Goal: Task Accomplishment & Management: Complete application form

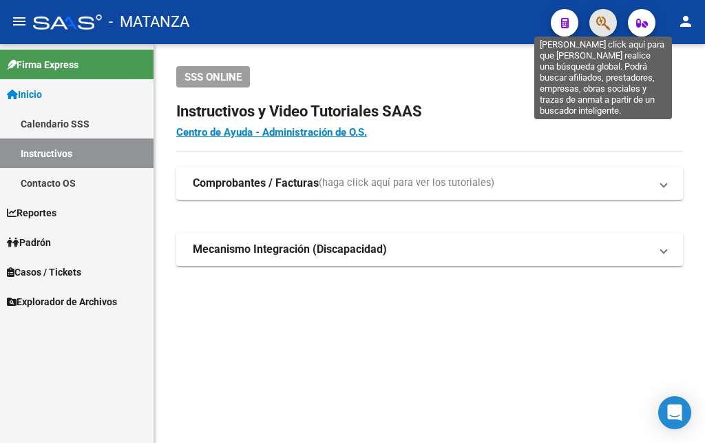
click at [601, 23] on icon "button" at bounding box center [604, 23] width 14 height 16
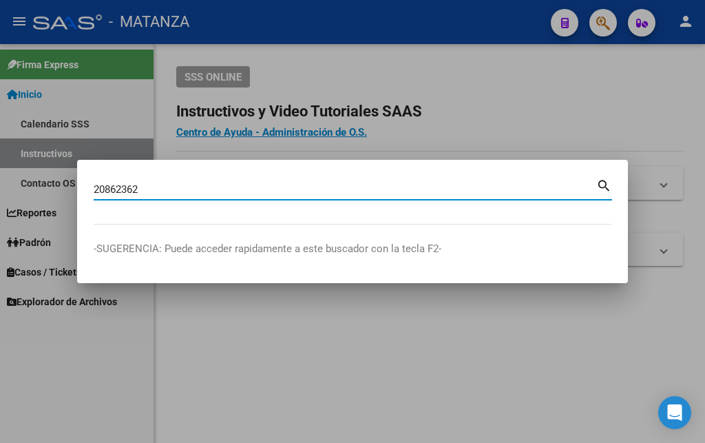
type input "20862362"
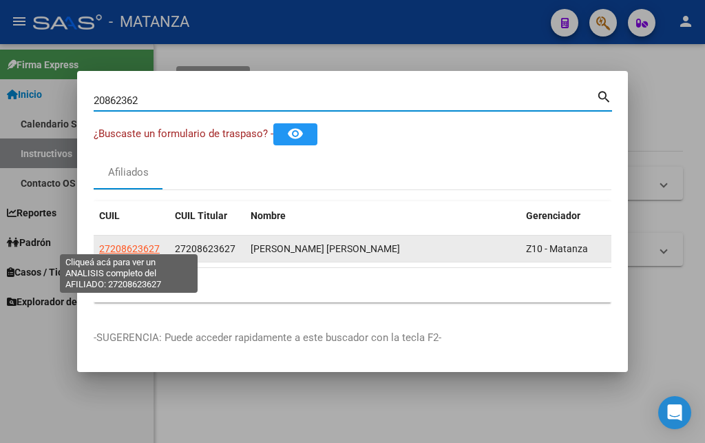
click at [136, 243] on span "27208623627" at bounding box center [129, 248] width 61 height 11
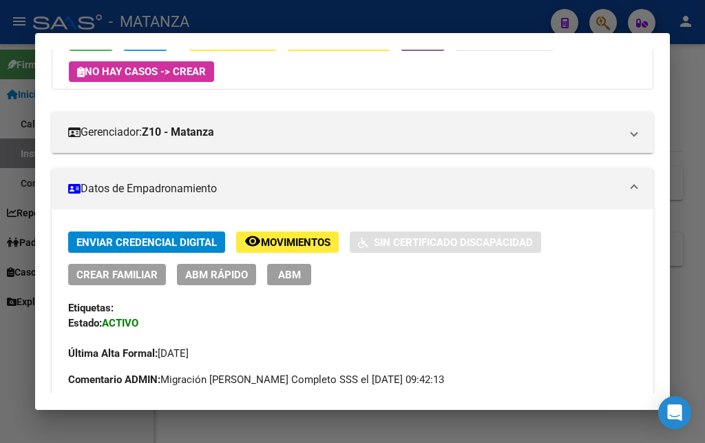
scroll to position [149, 0]
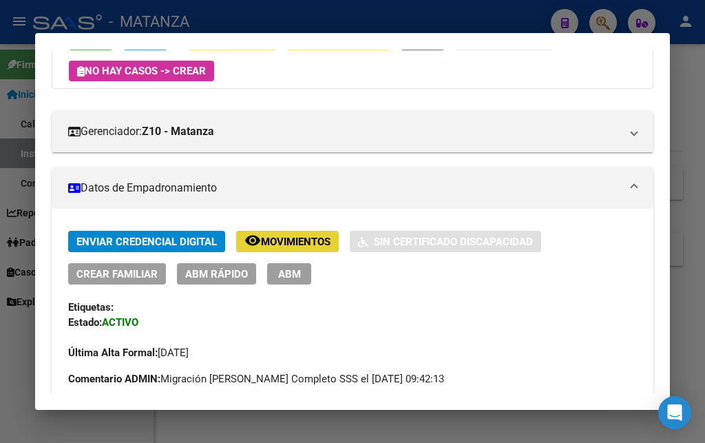
click at [271, 240] on span "Movimientos" at bounding box center [296, 242] width 70 height 12
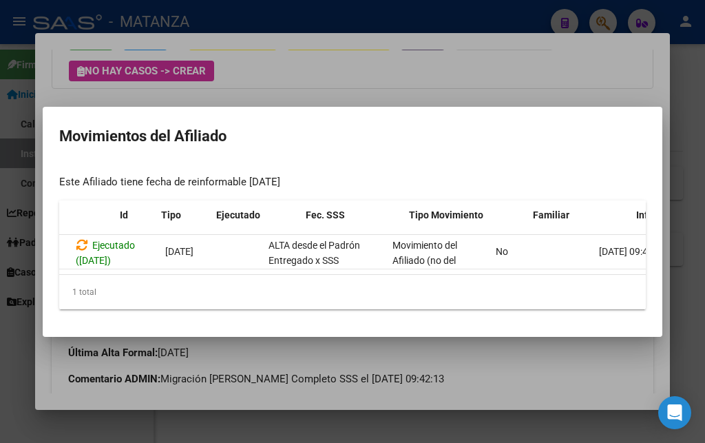
scroll to position [0, 0]
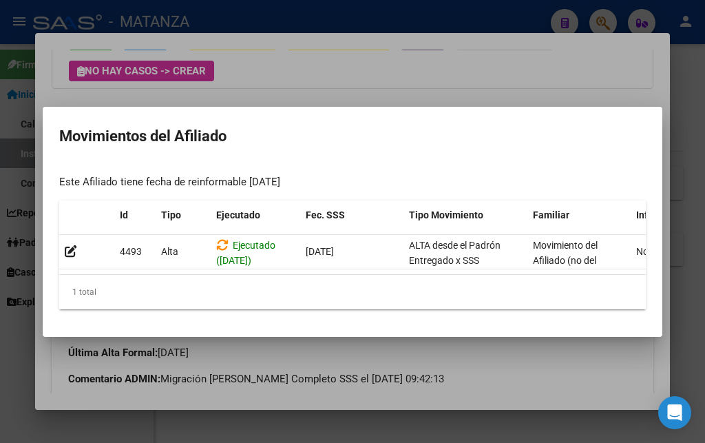
click at [340, 76] on div at bounding box center [352, 221] width 705 height 443
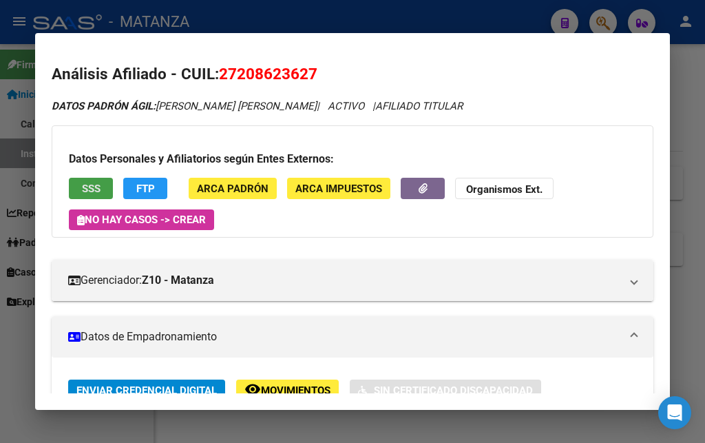
click at [87, 190] on span "SSS" at bounding box center [91, 189] width 19 height 12
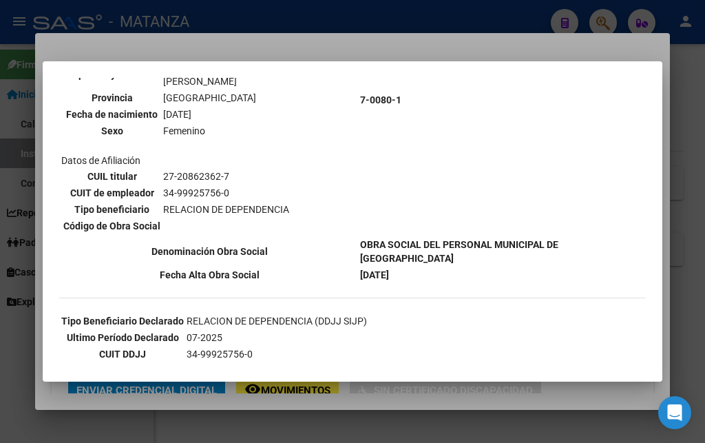
scroll to position [185, 0]
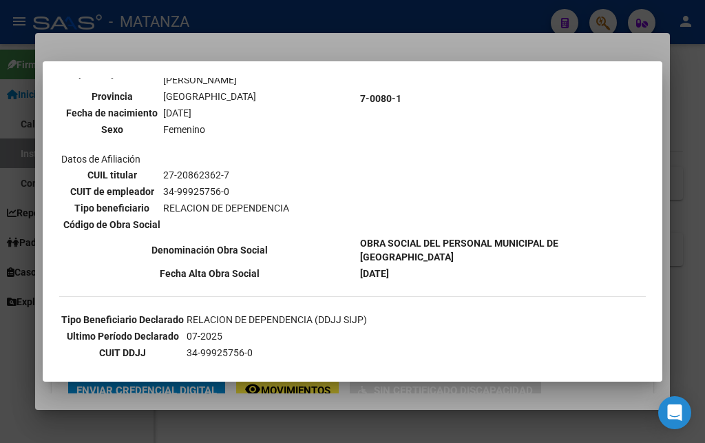
click at [362, 43] on div at bounding box center [352, 221] width 705 height 443
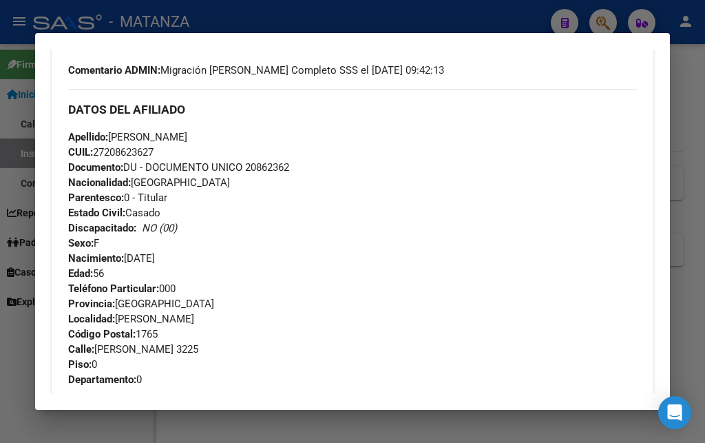
scroll to position [356, 0]
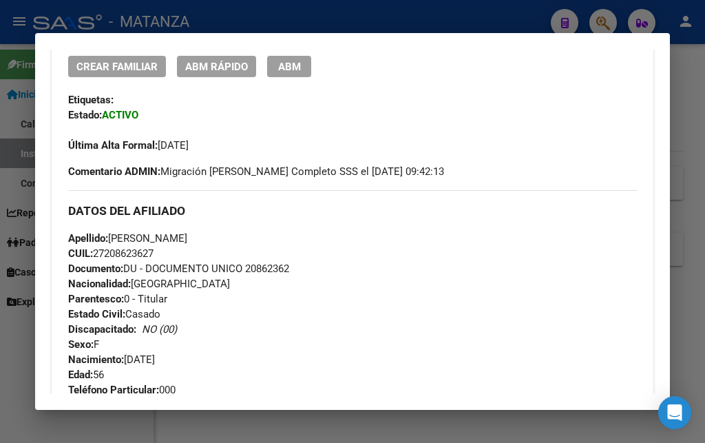
click at [97, 65] on span "Crear Familiar" at bounding box center [116, 67] width 81 height 12
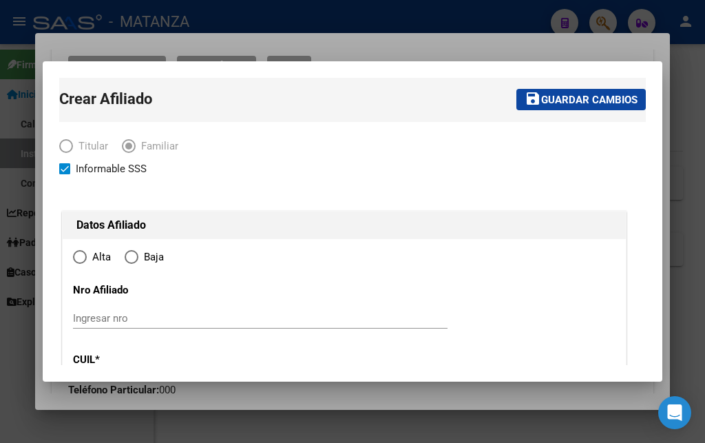
type input "[PERSON_NAME]"
type input "1765"
type input "[PERSON_NAME]"
type input "3225"
type input "0"
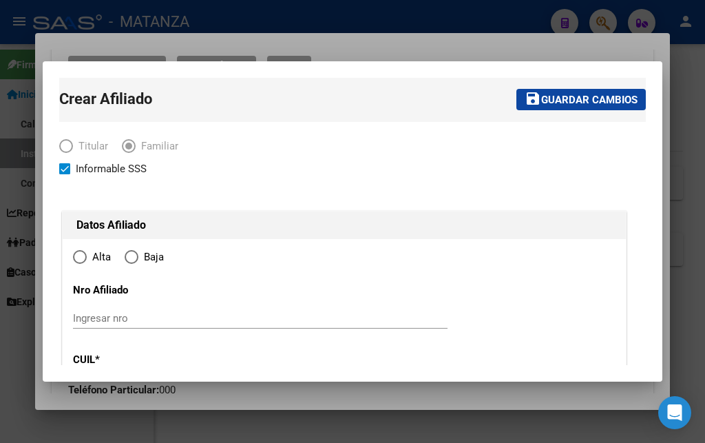
radio input "true"
type input "34-99925756-0"
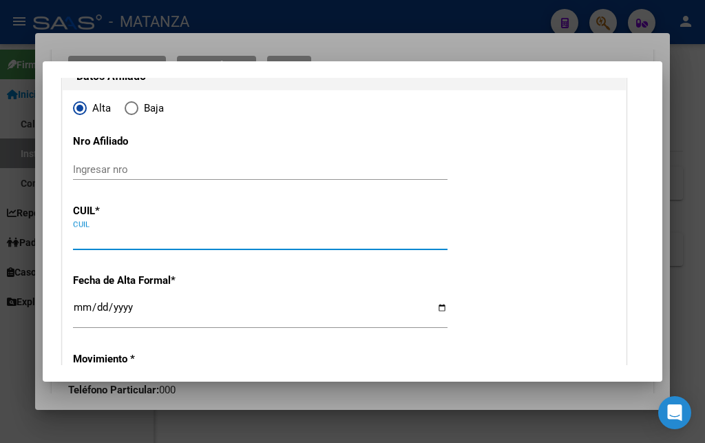
click at [92, 238] on input "CUIL" at bounding box center [260, 239] width 375 height 12
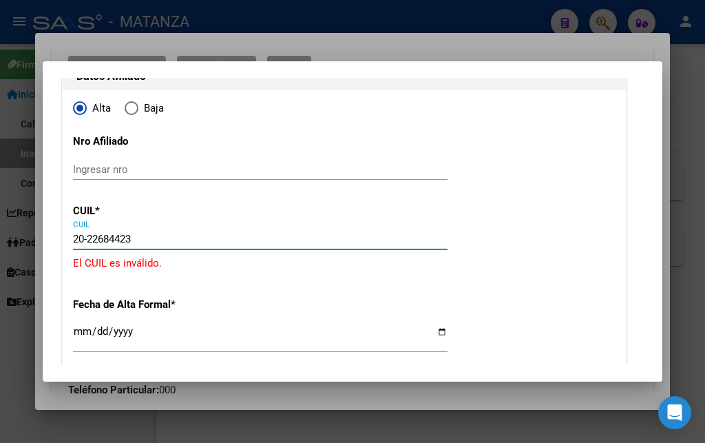
type input "20-22684423-7"
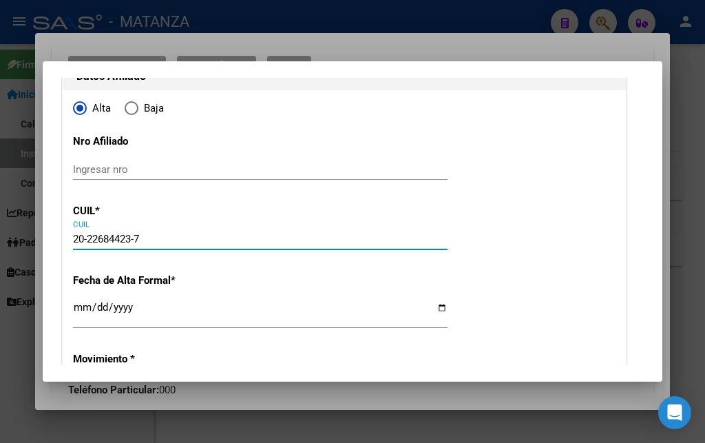
type input "22684423"
type input "[PERSON_NAME] [PERSON_NAME]"
type input "[DATE]"
type input "EL PLUMERILLO"
type input "5541"
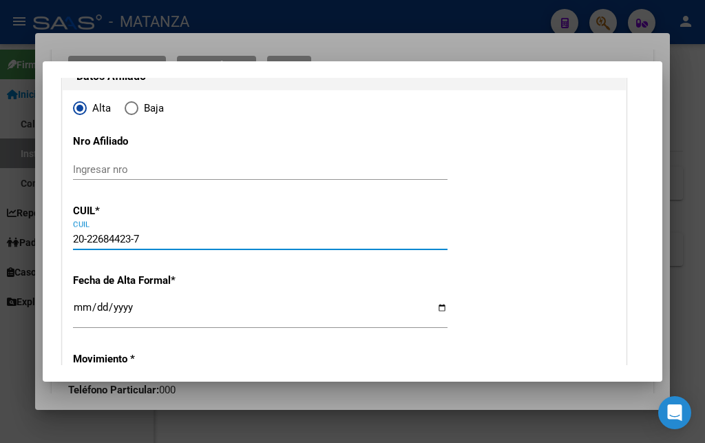
type input "[PERSON_NAME]"
type input "2368"
type input "00"
type input "20-22684423-7"
click at [80, 307] on input "Ingresar fecha" at bounding box center [260, 313] width 375 height 22
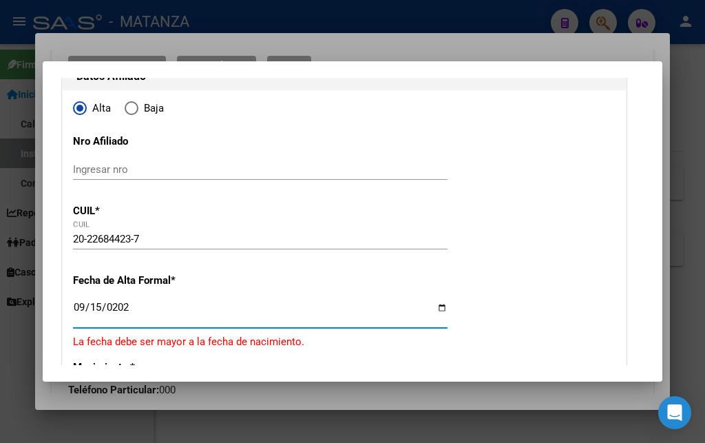
type input "[DATE]"
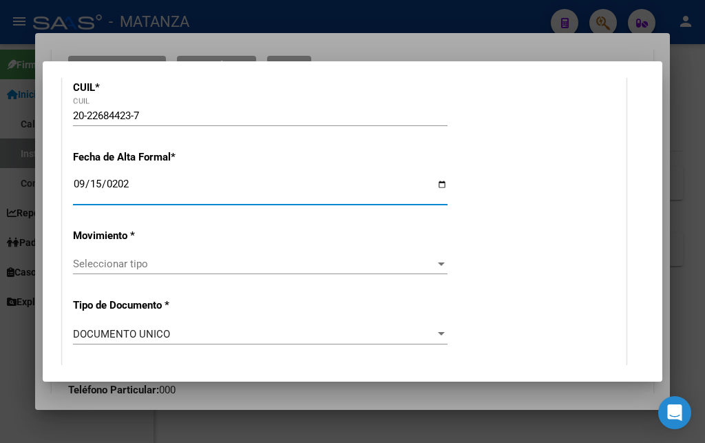
scroll to position [298, 0]
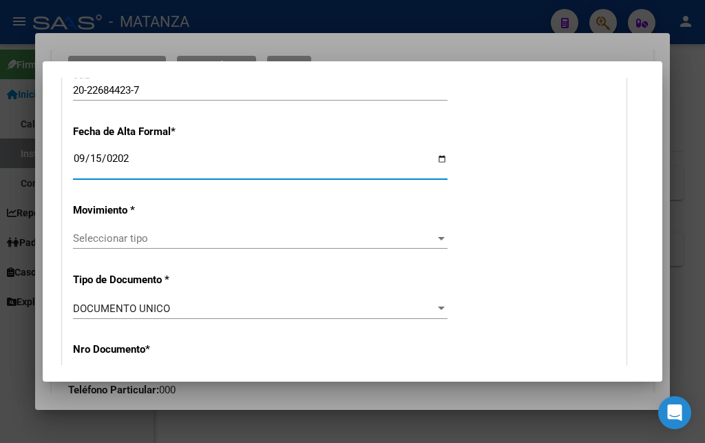
click at [253, 232] on span "Seleccionar tipo" at bounding box center [254, 238] width 362 height 12
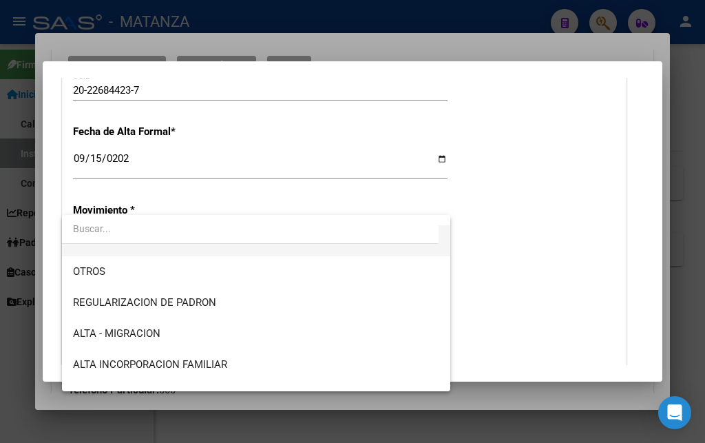
scroll to position [149, 0]
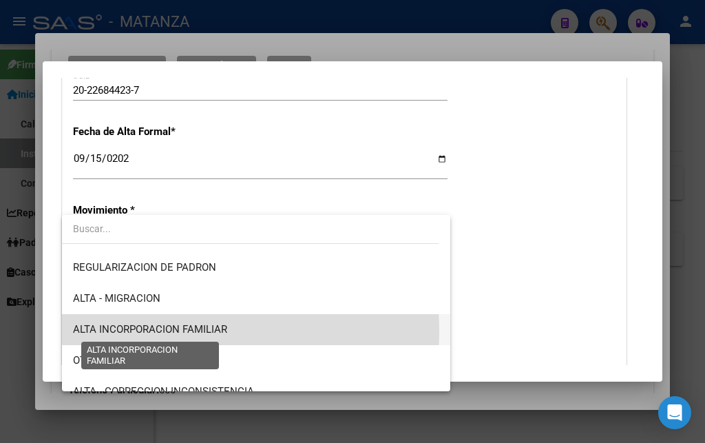
click at [158, 331] on span "ALTA INCORPORACION FAMILIAR" at bounding box center [150, 329] width 154 height 12
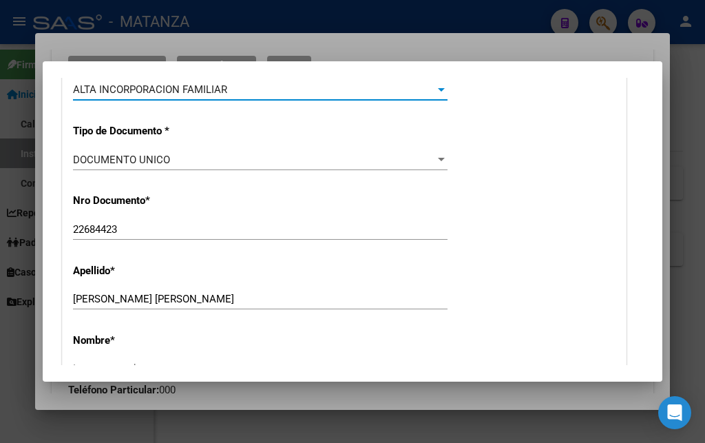
scroll to position [521, 0]
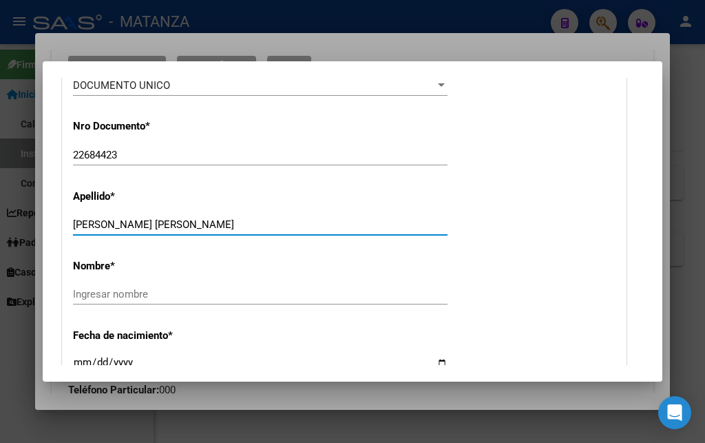
drag, startPoint x: 116, startPoint y: 215, endPoint x: 206, endPoint y: 218, distance: 89.6
click at [206, 218] on input "[PERSON_NAME] [PERSON_NAME]" at bounding box center [260, 224] width 375 height 12
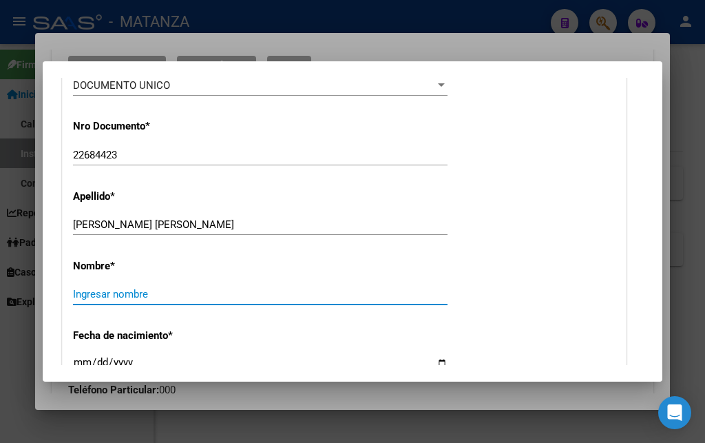
paste input "[PERSON_NAME]"
type input "[PERSON_NAME]"
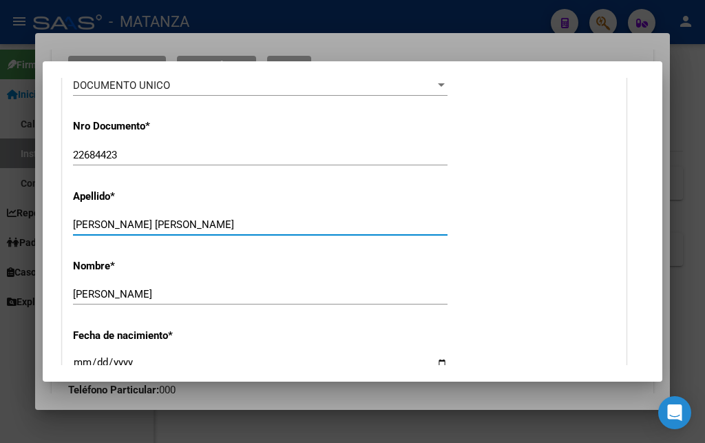
drag, startPoint x: 114, startPoint y: 218, endPoint x: 210, endPoint y: 218, distance: 95.8
click at [210, 218] on input "[PERSON_NAME] [PERSON_NAME]" at bounding box center [260, 224] width 375 height 12
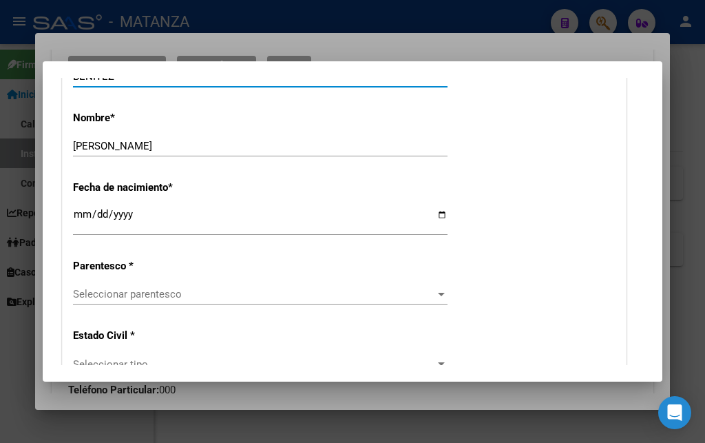
scroll to position [670, 0]
type input "BENITEZ"
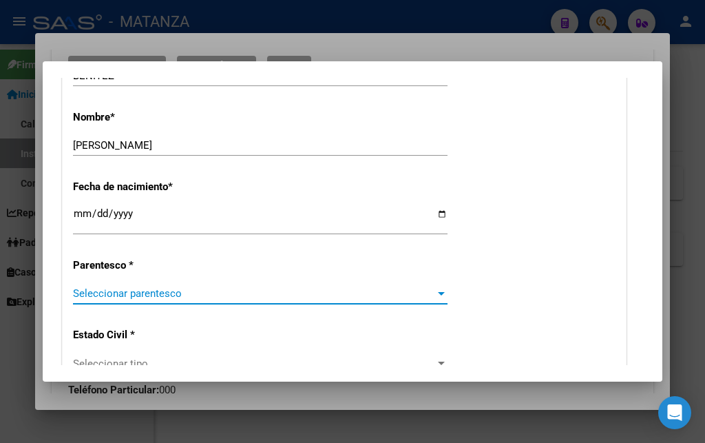
click at [198, 287] on span "Seleccionar parentesco" at bounding box center [254, 293] width 362 height 12
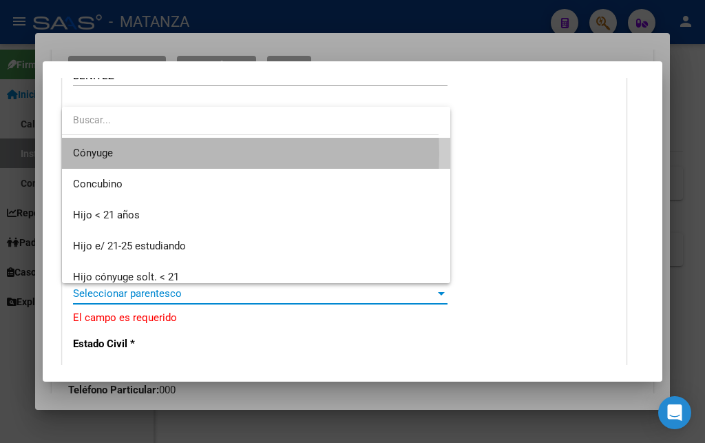
drag, startPoint x: 136, startPoint y: 154, endPoint x: 142, endPoint y: 158, distance: 7.3
click at [138, 154] on span "Cónyuge" at bounding box center [256, 153] width 367 height 31
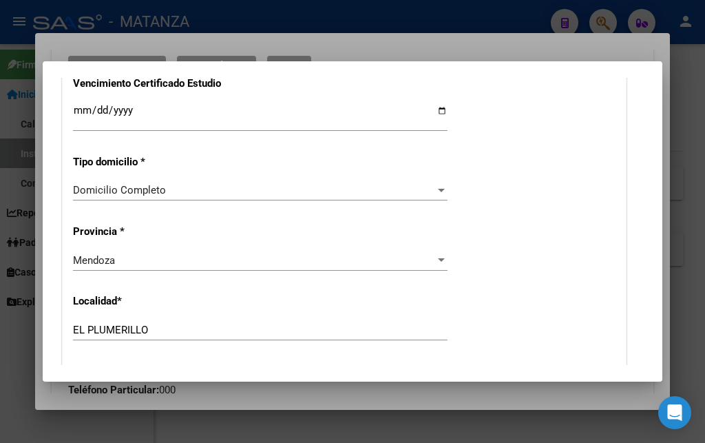
scroll to position [1265, 0]
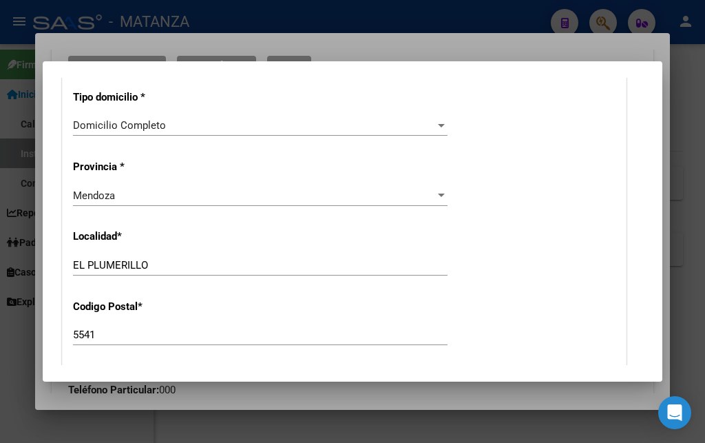
click at [130, 189] on div "Mendoza" at bounding box center [254, 195] width 362 height 12
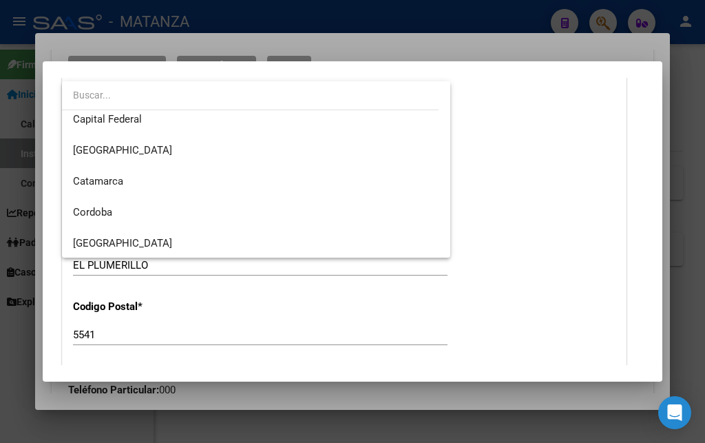
scroll to position [0, 0]
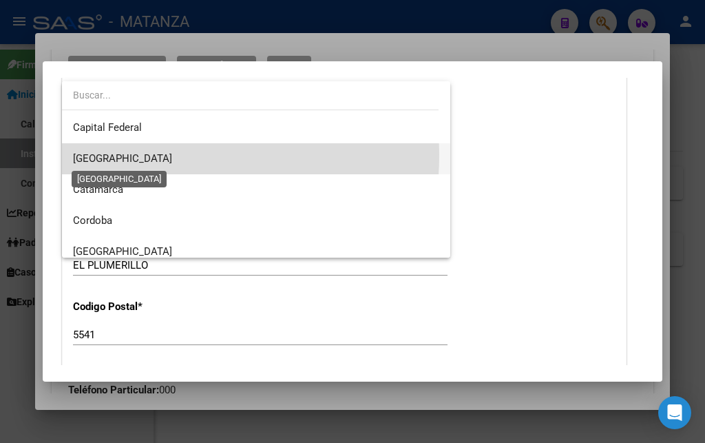
click at [111, 155] on span "[GEOGRAPHIC_DATA]" at bounding box center [122, 158] width 99 height 12
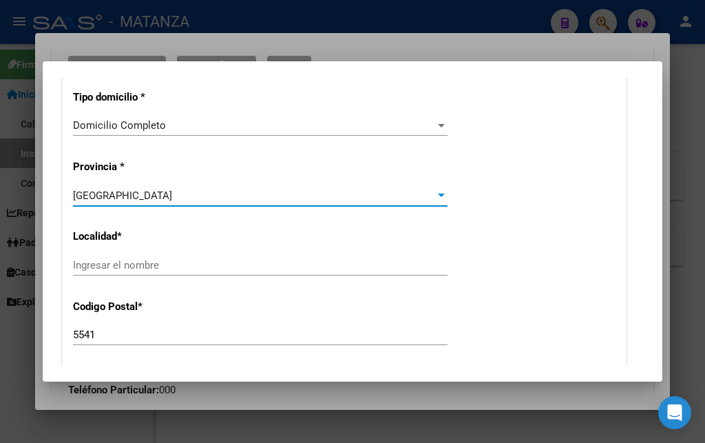
click at [129, 259] on input "Ingresar el nombre" at bounding box center [260, 265] width 375 height 12
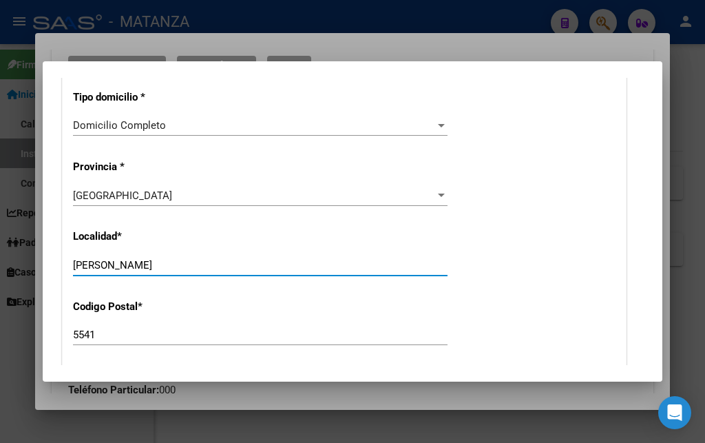
type input "[PERSON_NAME]"
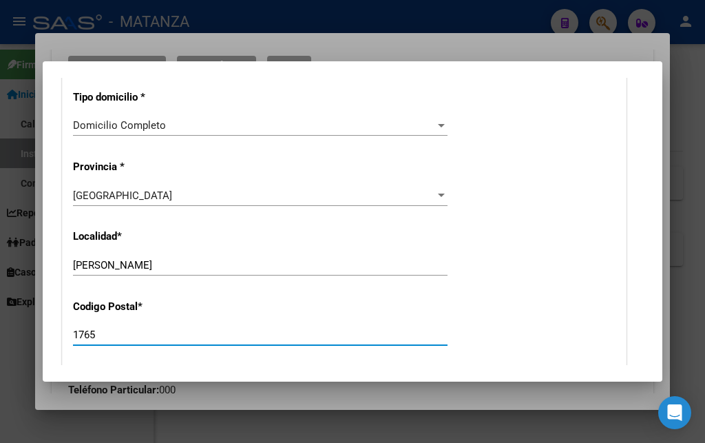
type input "1765"
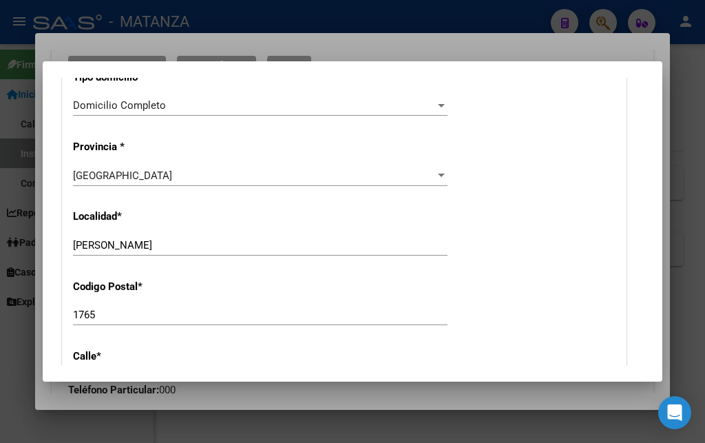
scroll to position [1359, 0]
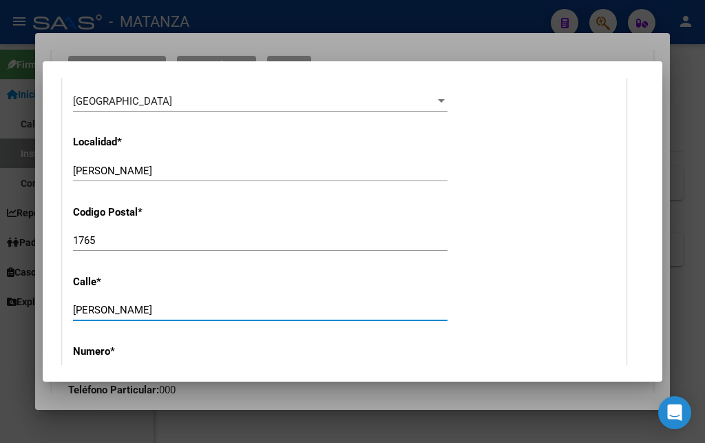
type input "[PERSON_NAME]"
type input "3225"
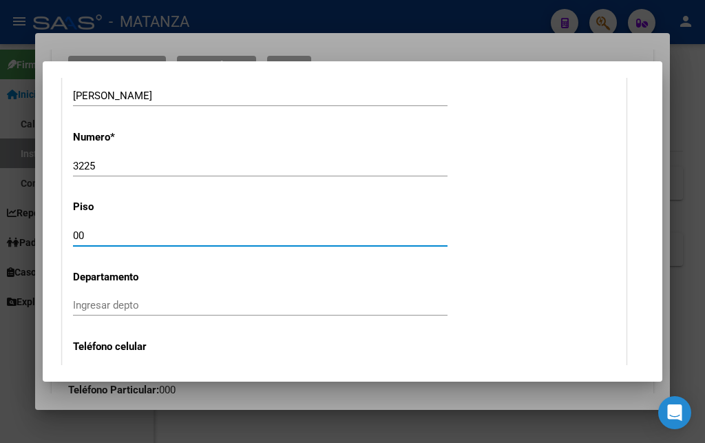
scroll to position [1648, 0]
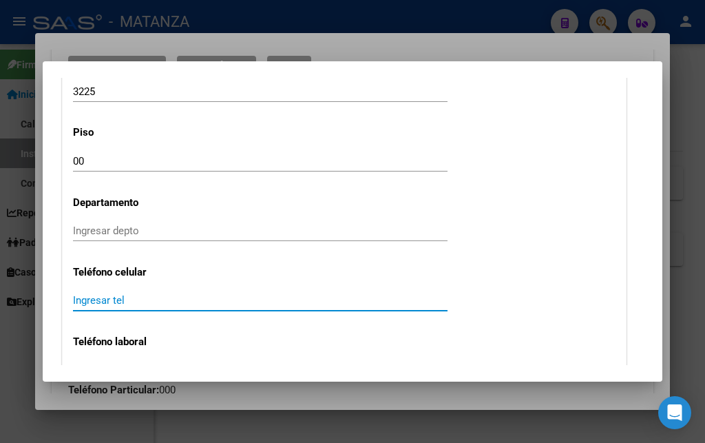
click at [97, 294] on input "Ingresar tel" at bounding box center [260, 300] width 375 height 12
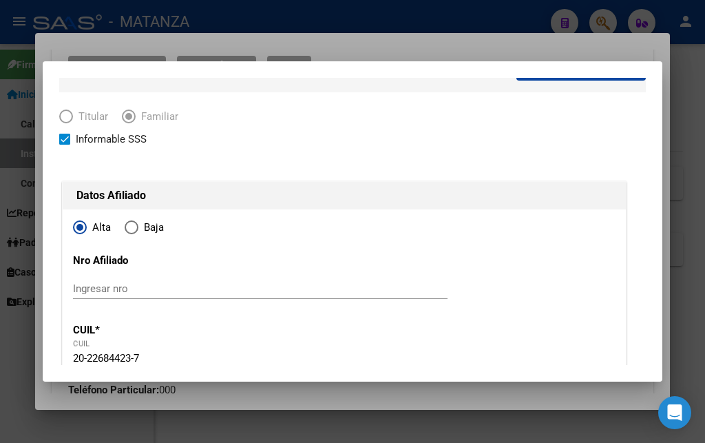
scroll to position [0, 0]
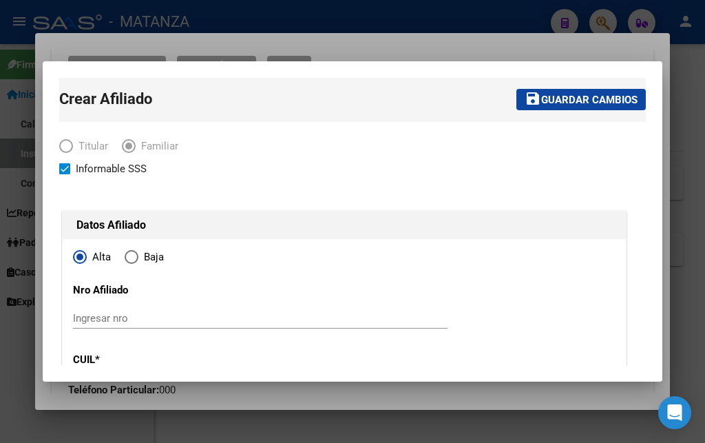
type input "1157143901"
click at [573, 96] on span "Guardar cambios" at bounding box center [590, 100] width 96 height 12
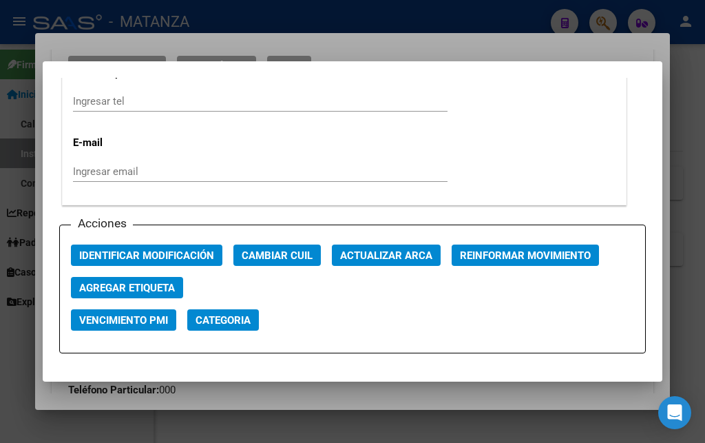
scroll to position [1860, 0]
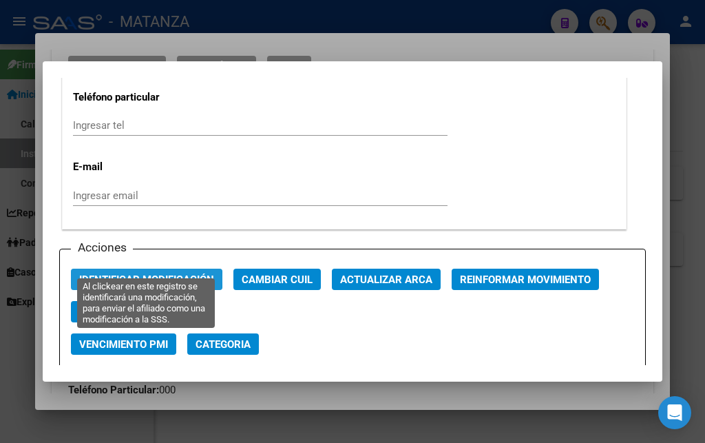
click at [143, 274] on span "Identificar Modificación" at bounding box center [146, 280] width 135 height 12
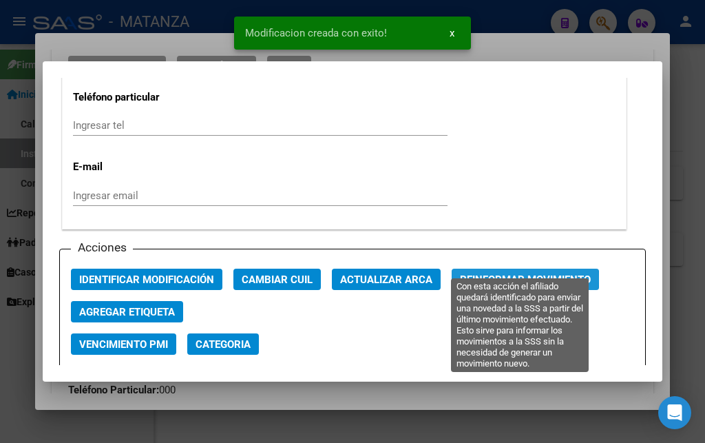
click at [511, 274] on span "Reinformar Movimiento" at bounding box center [525, 280] width 131 height 12
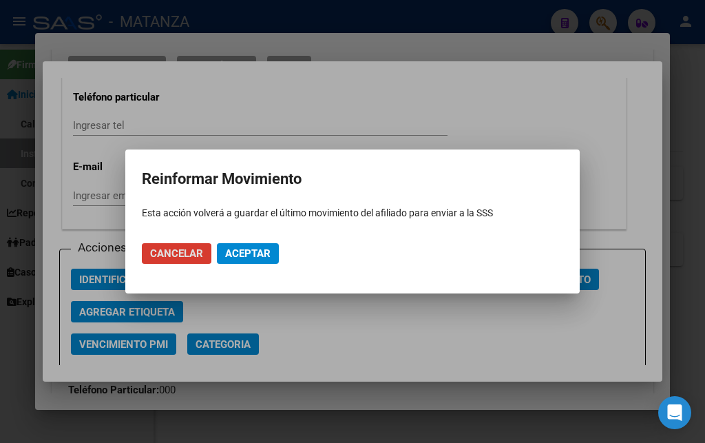
click at [245, 254] on span "Aceptar" at bounding box center [247, 253] width 45 height 12
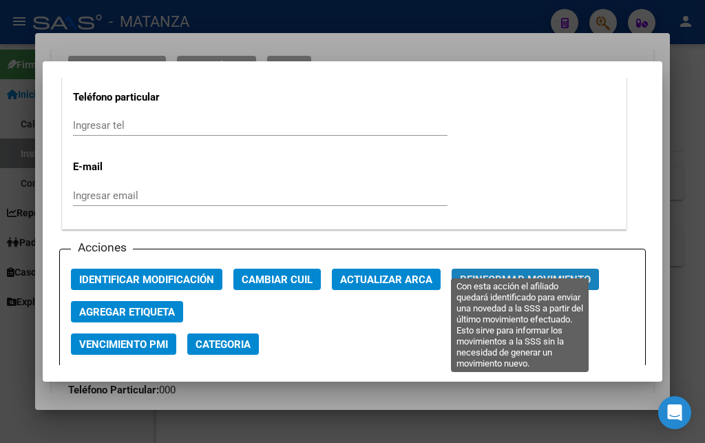
click at [492, 274] on span "Reinformar Movimiento" at bounding box center [525, 280] width 131 height 12
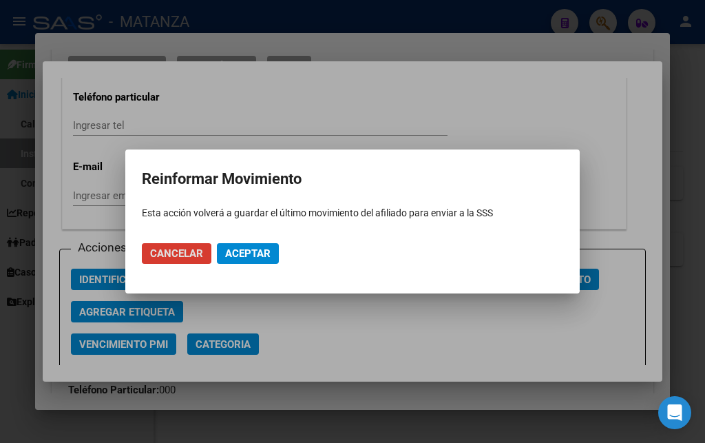
click at [237, 254] on span "Aceptar" at bounding box center [247, 253] width 45 height 12
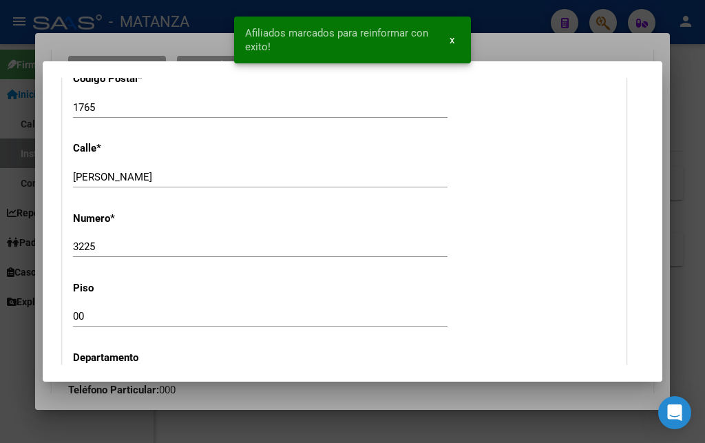
scroll to position [1339, 0]
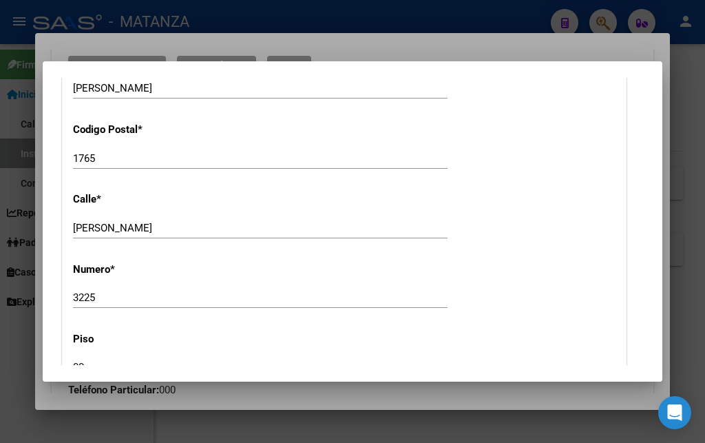
click at [398, 14] on div at bounding box center [352, 221] width 705 height 443
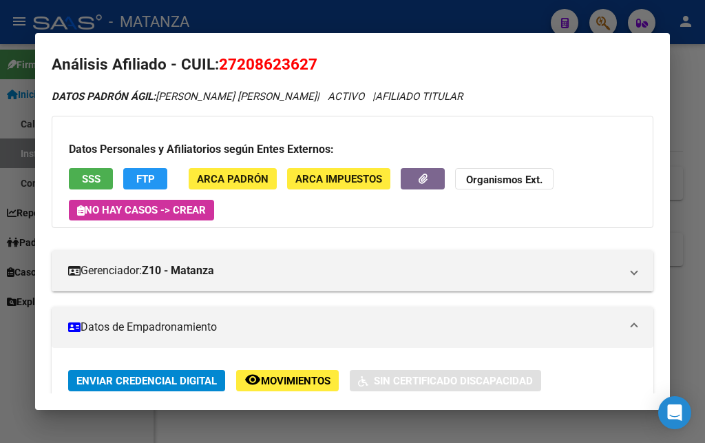
scroll to position [0, 0]
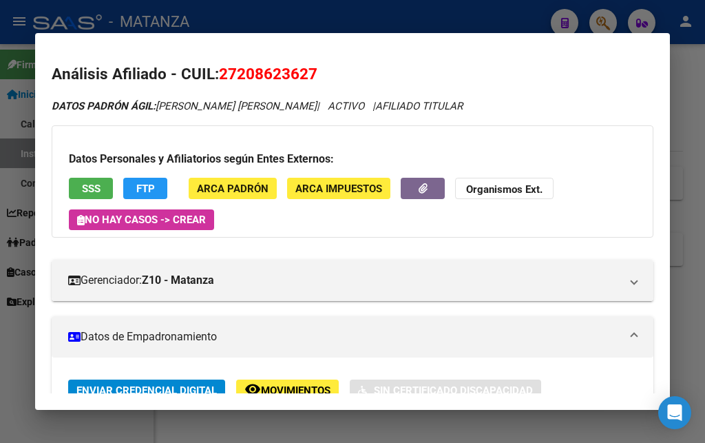
click at [395, 16] on div at bounding box center [352, 221] width 705 height 443
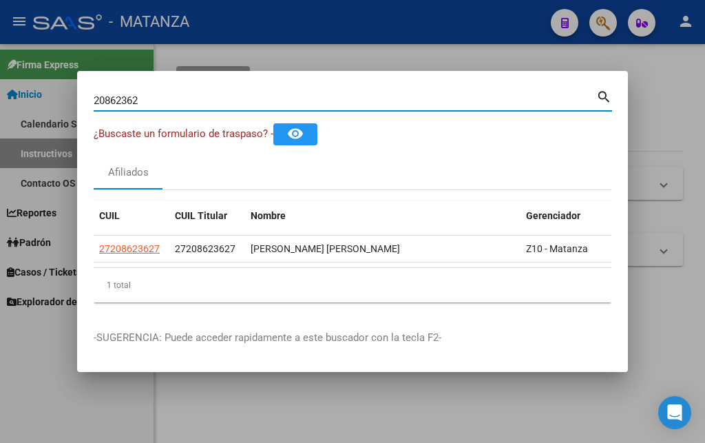
drag, startPoint x: 147, startPoint y: 96, endPoint x: 39, endPoint y: 96, distance: 108.2
click at [94, 96] on input "20862362" at bounding box center [345, 100] width 503 height 12
type input "34862561"
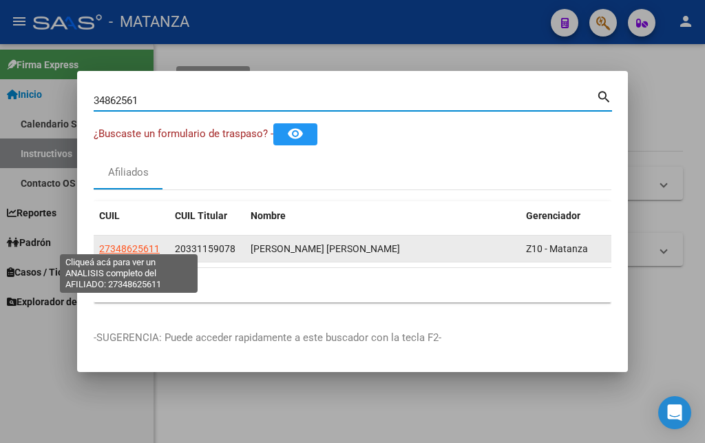
click at [130, 245] on span "27348625611" at bounding box center [129, 248] width 61 height 11
type textarea "27348625611"
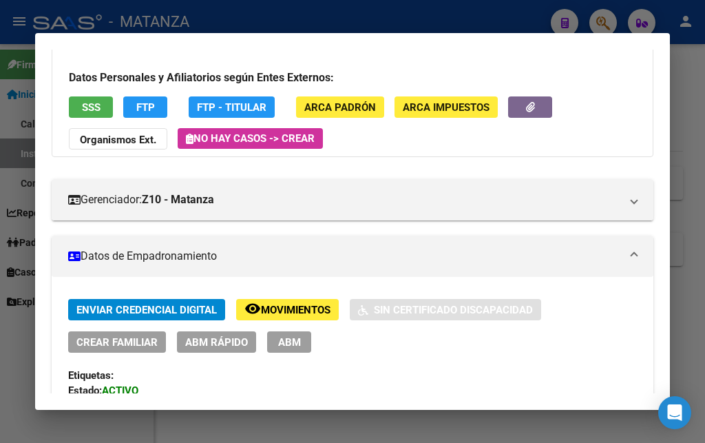
scroll to position [74, 0]
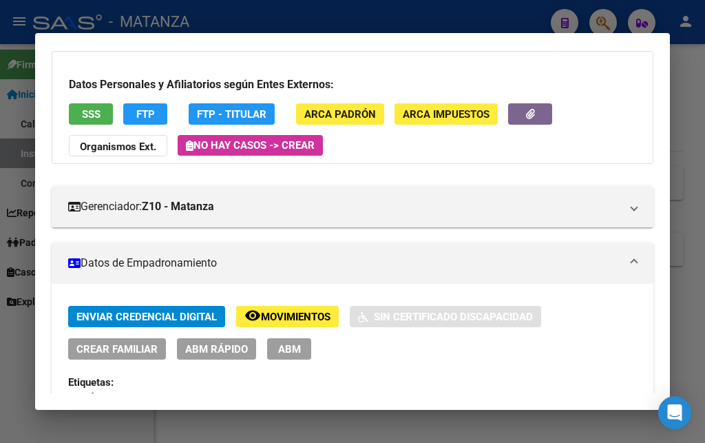
click at [461, 17] on div at bounding box center [352, 221] width 705 height 443
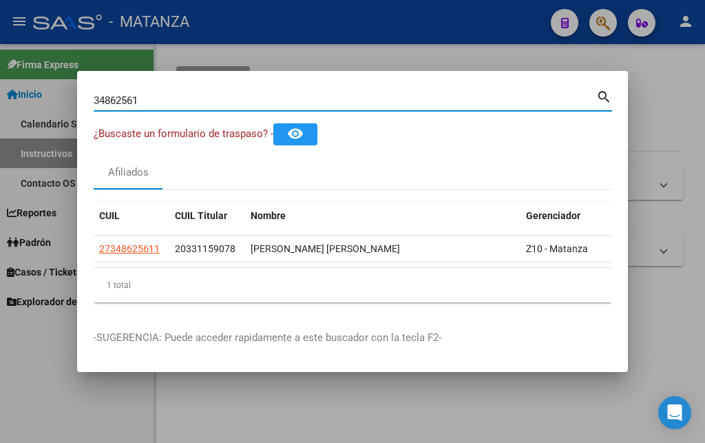
drag, startPoint x: 156, startPoint y: 97, endPoint x: 2, endPoint y: 98, distance: 153.6
click at [94, 98] on input "34862561" at bounding box center [345, 100] width 503 height 12
type input "24221432"
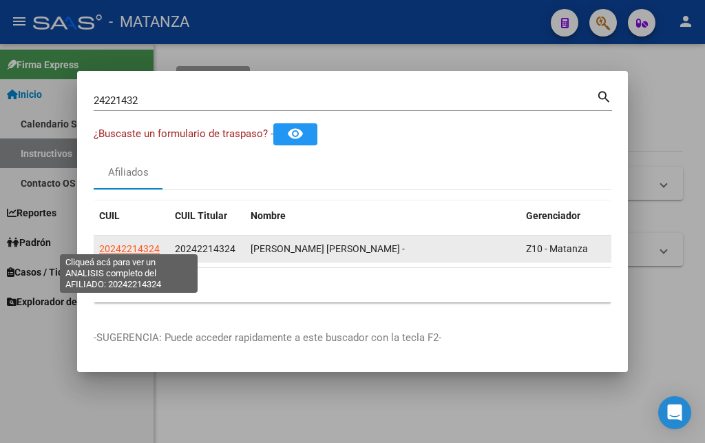
click at [145, 244] on span "20242214324" at bounding box center [129, 248] width 61 height 11
type textarea "20242214324"
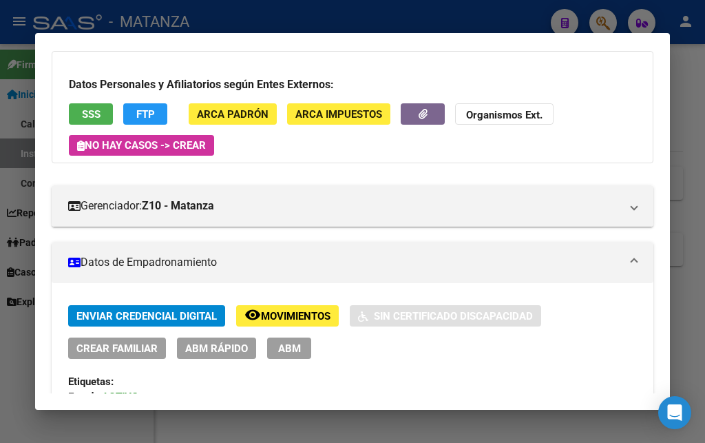
click at [82, 111] on span "SSS" at bounding box center [91, 114] width 19 height 12
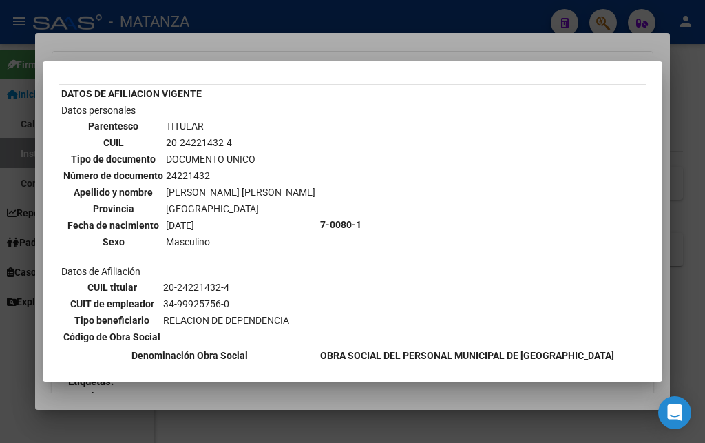
scroll to position [0, 0]
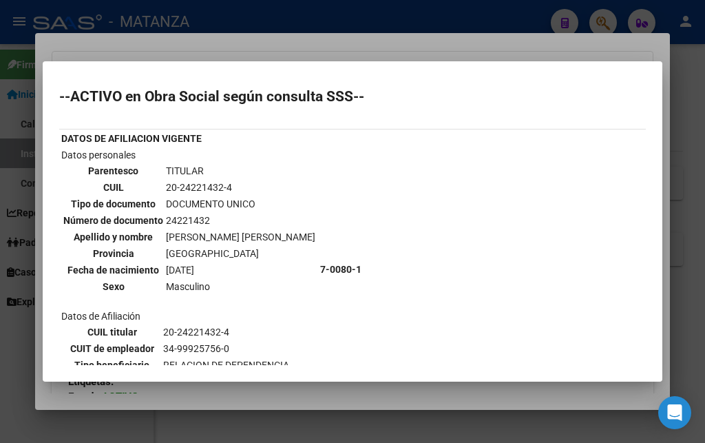
click at [284, 14] on div at bounding box center [352, 221] width 705 height 443
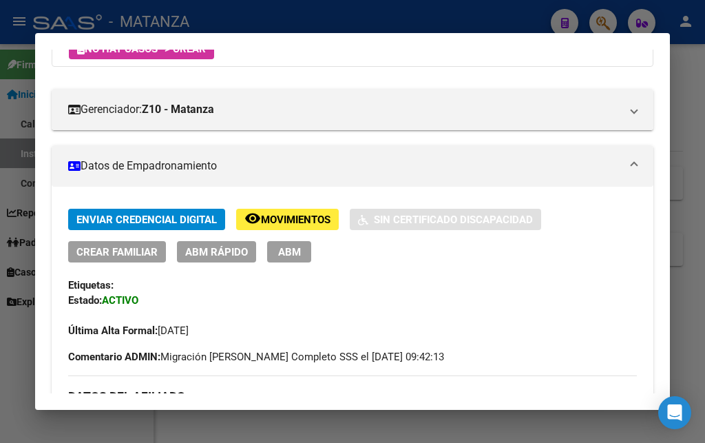
scroll to position [223, 0]
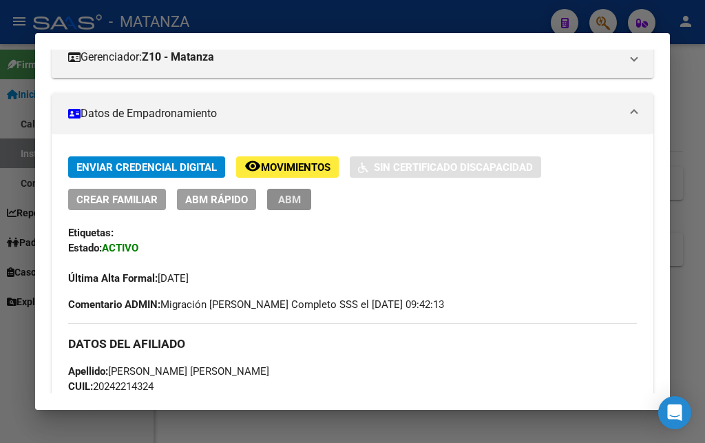
click at [294, 204] on span "ABM" at bounding box center [289, 200] width 23 height 12
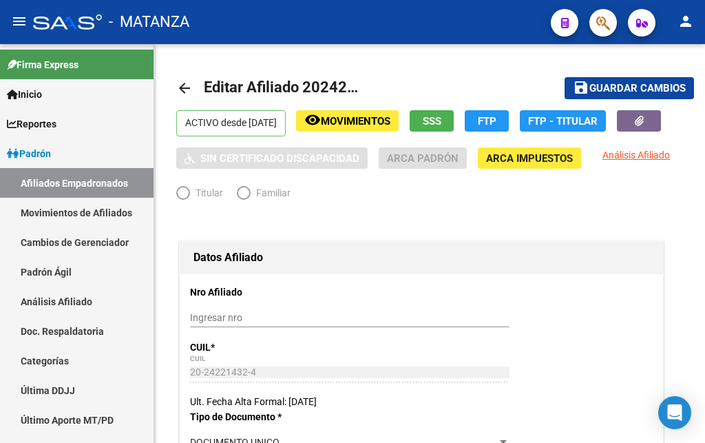
radio input "true"
type input "34-99925756-0"
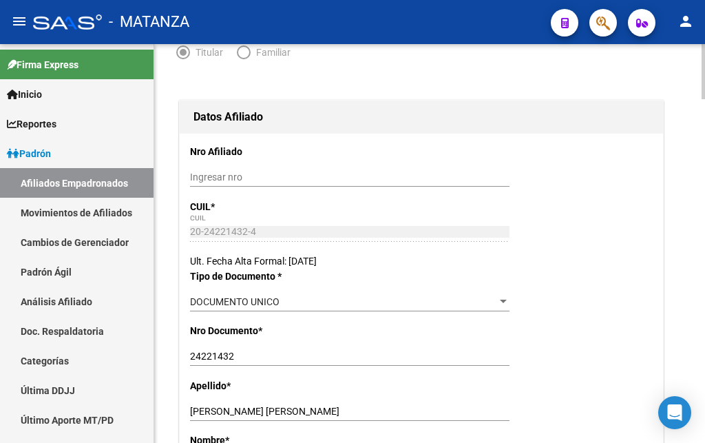
scroll to position [281, 0]
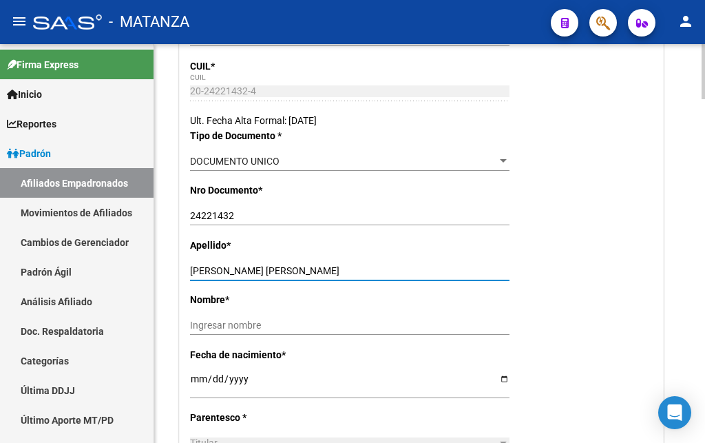
drag, startPoint x: 243, startPoint y: 269, endPoint x: 326, endPoint y: 268, distance: 82.7
click at [327, 269] on input "[PERSON_NAME] [PERSON_NAME]" at bounding box center [350, 271] width 320 height 12
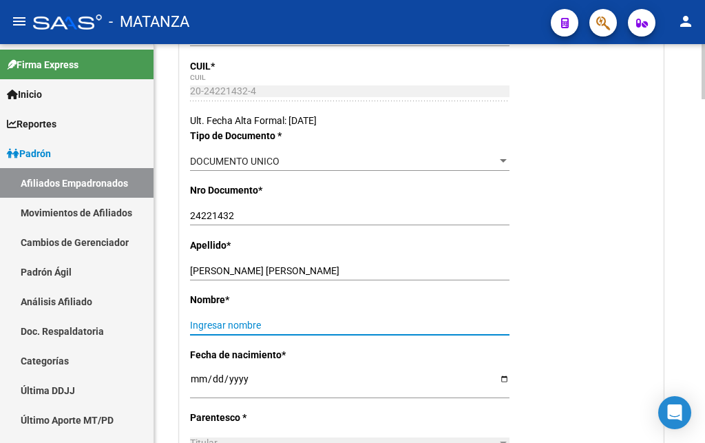
paste input "[PERSON_NAME]"
type input "[PERSON_NAME]"
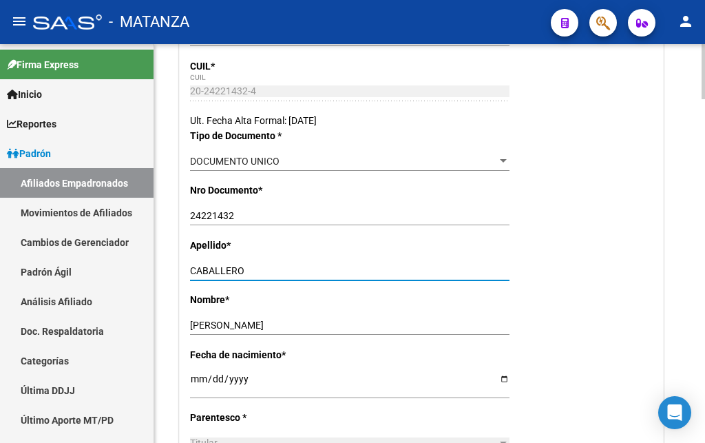
type input "CABALLERO"
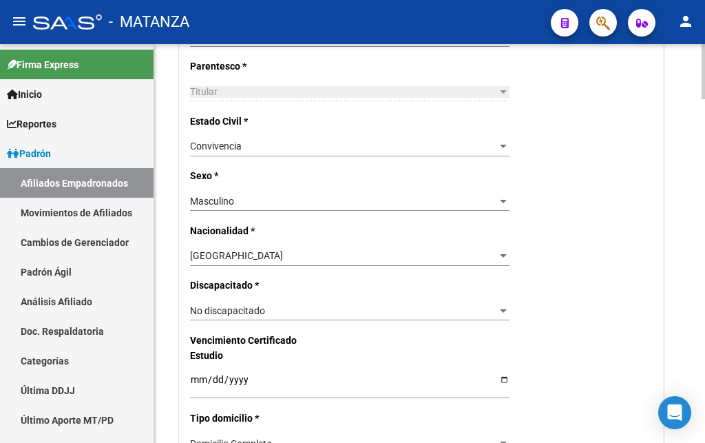
scroll to position [843, 0]
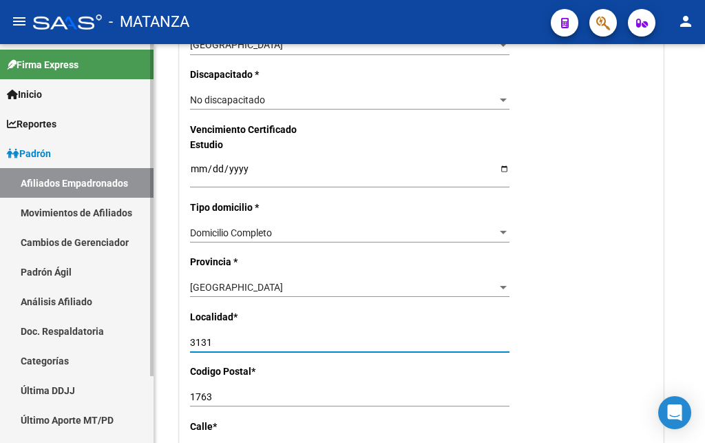
drag, startPoint x: 216, startPoint y: 306, endPoint x: 123, endPoint y: 321, distance: 93.6
click at [190, 337] on input "3131" at bounding box center [350, 343] width 320 height 12
click at [243, 337] on input "v.del pinop" at bounding box center [350, 343] width 320 height 12
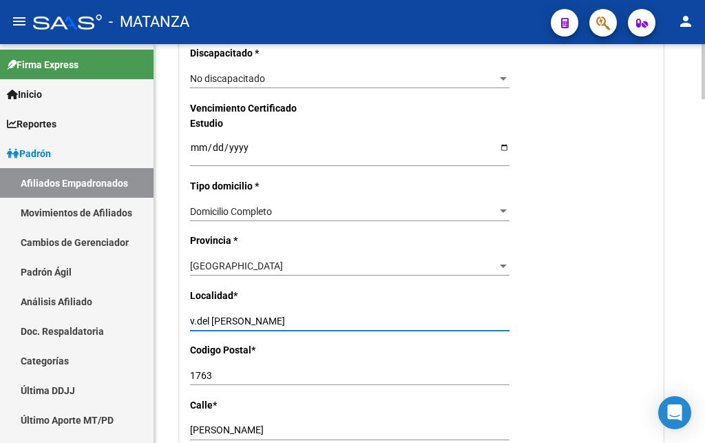
type input "v.del [PERSON_NAME]"
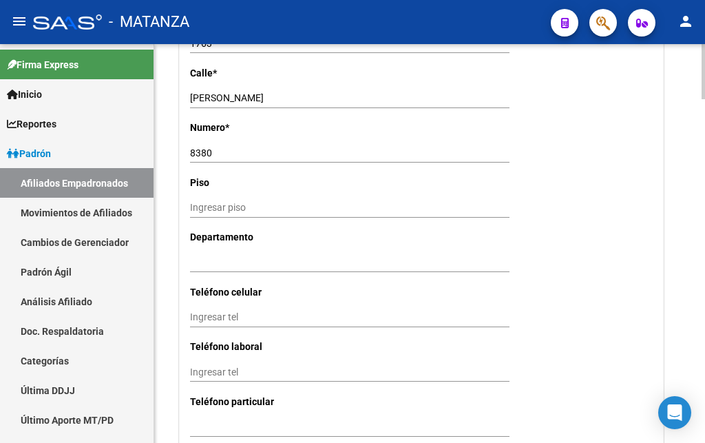
scroll to position [1265, 0]
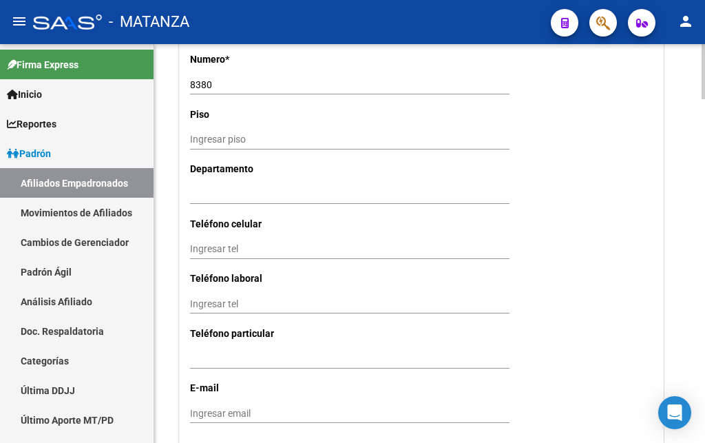
click at [201, 349] on div "Ingresar tel" at bounding box center [350, 358] width 320 height 19
click at [200, 353] on input "Ingresar tel" at bounding box center [350, 359] width 320 height 12
click at [195, 353] on input "Ingresar tel" at bounding box center [350, 359] width 320 height 12
click at [191, 353] on input "Ingresar tel" at bounding box center [350, 359] width 320 height 12
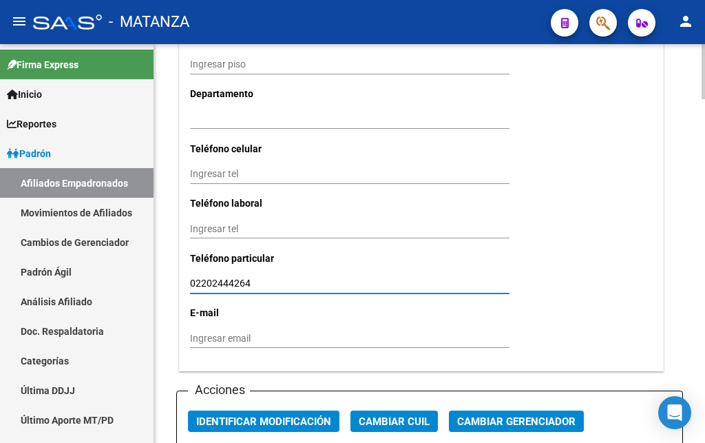
scroll to position [1405, 0]
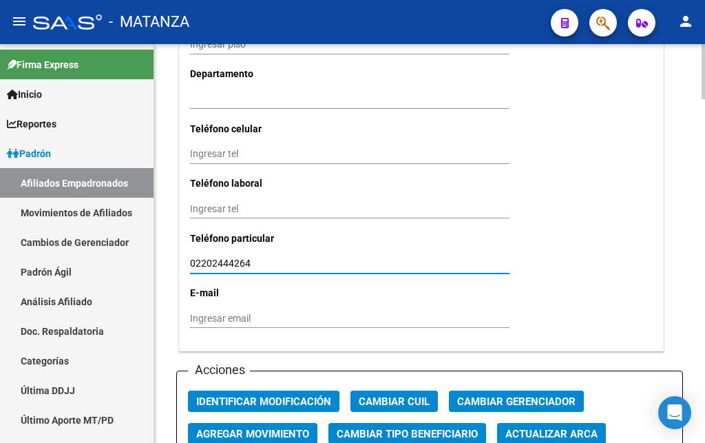
type input "02202444264"
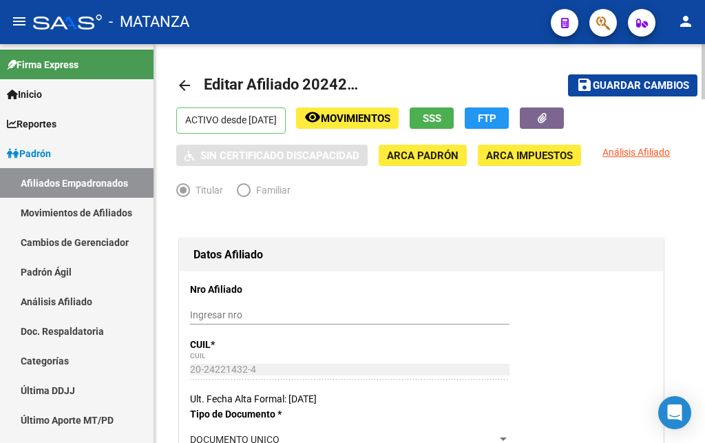
scroll to position [0, 0]
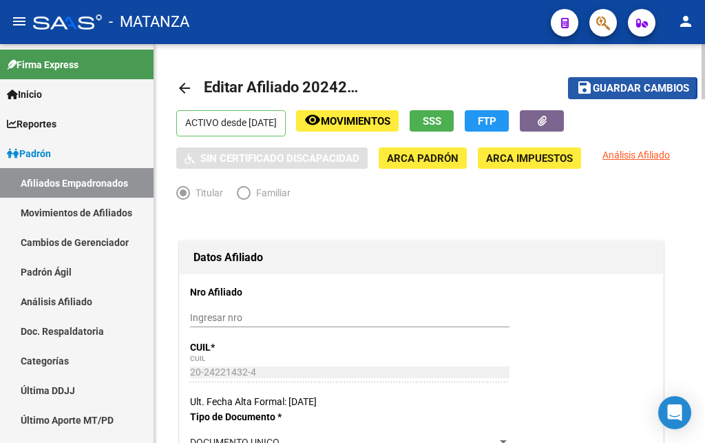
click at [627, 87] on span "Guardar cambios" at bounding box center [641, 89] width 96 height 12
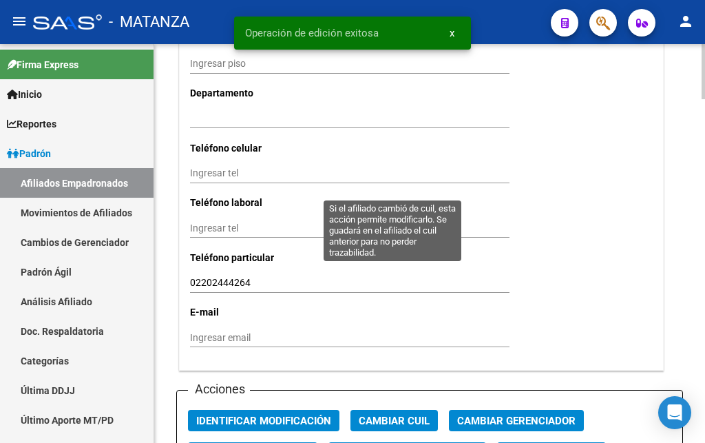
scroll to position [1546, 0]
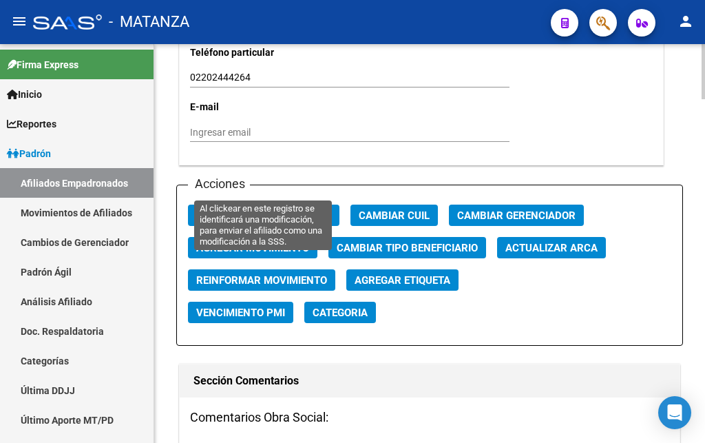
click at [294, 209] on span "Identificar Modificación" at bounding box center [263, 215] width 135 height 12
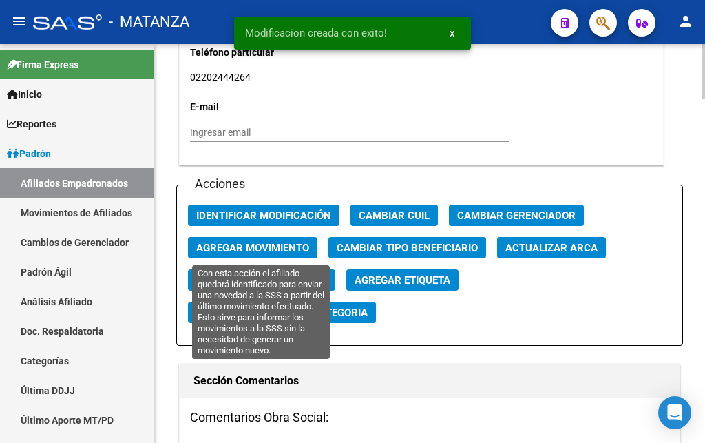
click at [258, 274] on span "Reinformar Movimiento" at bounding box center [261, 280] width 131 height 12
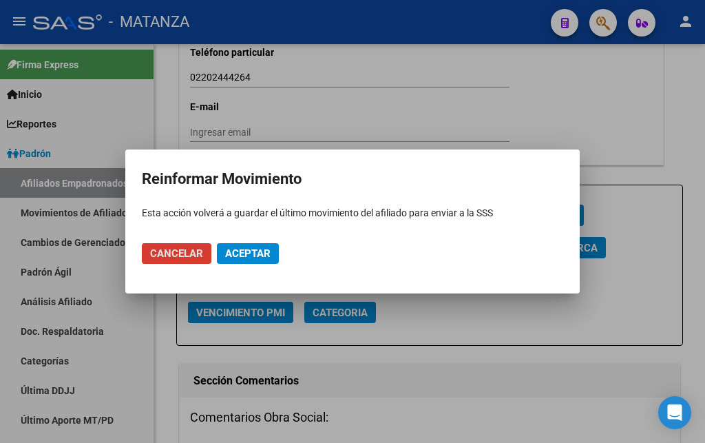
click at [258, 249] on span "Aceptar" at bounding box center [247, 253] width 45 height 12
